Goal: Find specific page/section: Find specific page/section

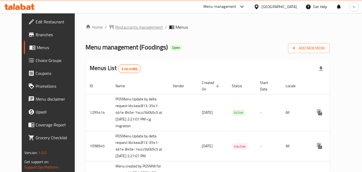
click at [127, 24] on span "Restaurants management" at bounding box center [139, 27] width 48 height 6
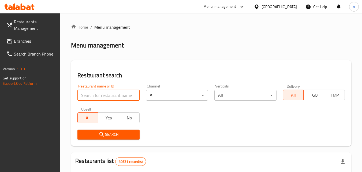
click at [122, 93] on input "search" at bounding box center [108, 95] width 62 height 11
paste input "612513"
type input "612513"
click button "Search" at bounding box center [108, 134] width 62 height 10
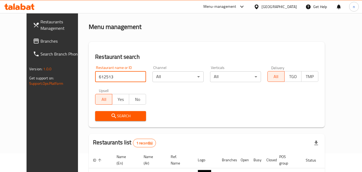
scroll to position [54, 0]
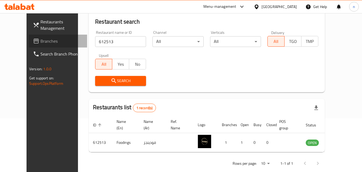
click at [40, 42] on span "Branches" at bounding box center [61, 41] width 42 height 6
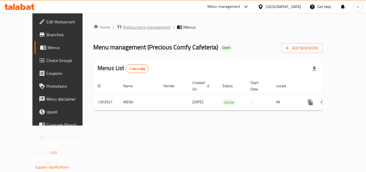
click at [123, 25] on span "Restaurants management" at bounding box center [147, 27] width 48 height 6
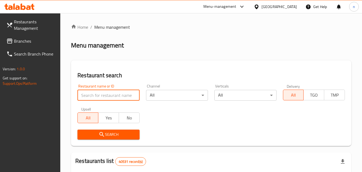
click at [99, 93] on input "search" at bounding box center [108, 95] width 62 height 11
paste input "702958"
type input "702958"
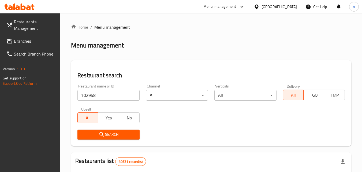
click at [115, 131] on span "Search" at bounding box center [108, 134] width 53 height 7
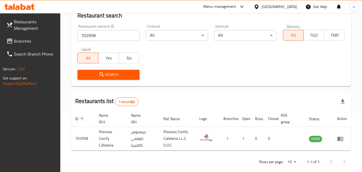
scroll to position [67, 0]
